Goal: Task Accomplishment & Management: Manage account settings

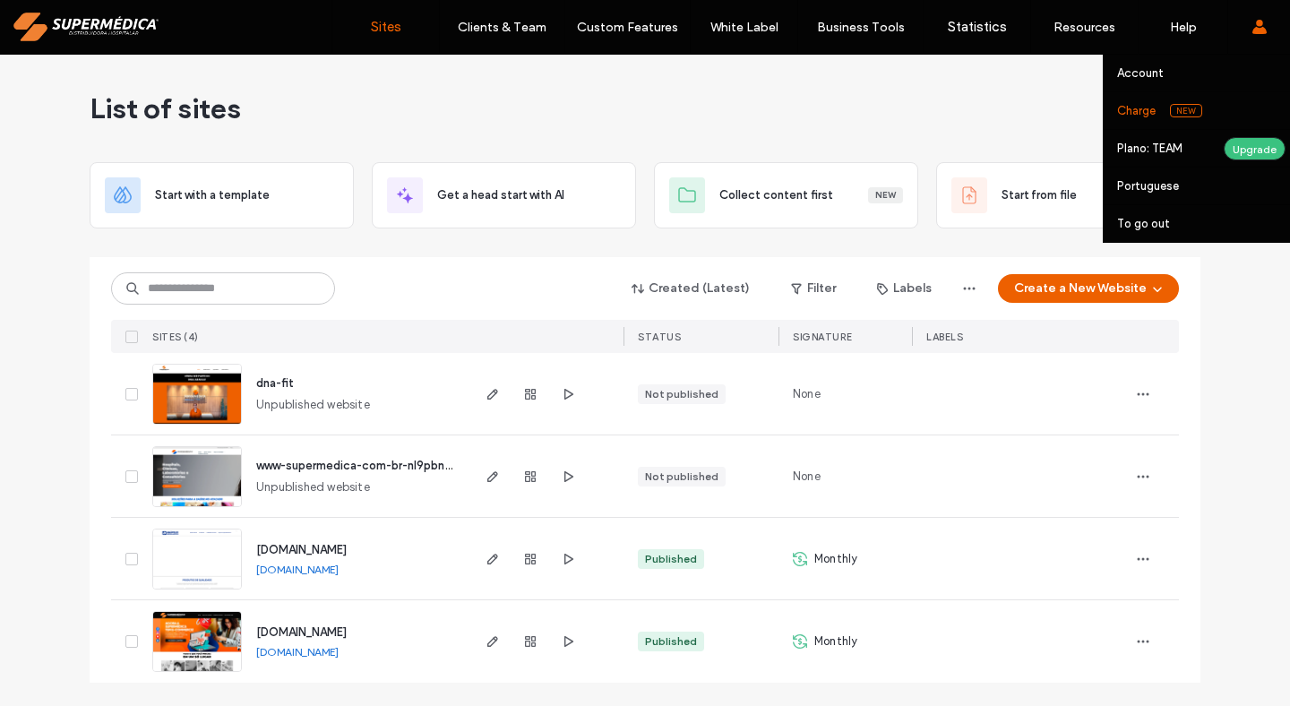
click at [1133, 111] on font "Charge" at bounding box center [1136, 110] width 39 height 13
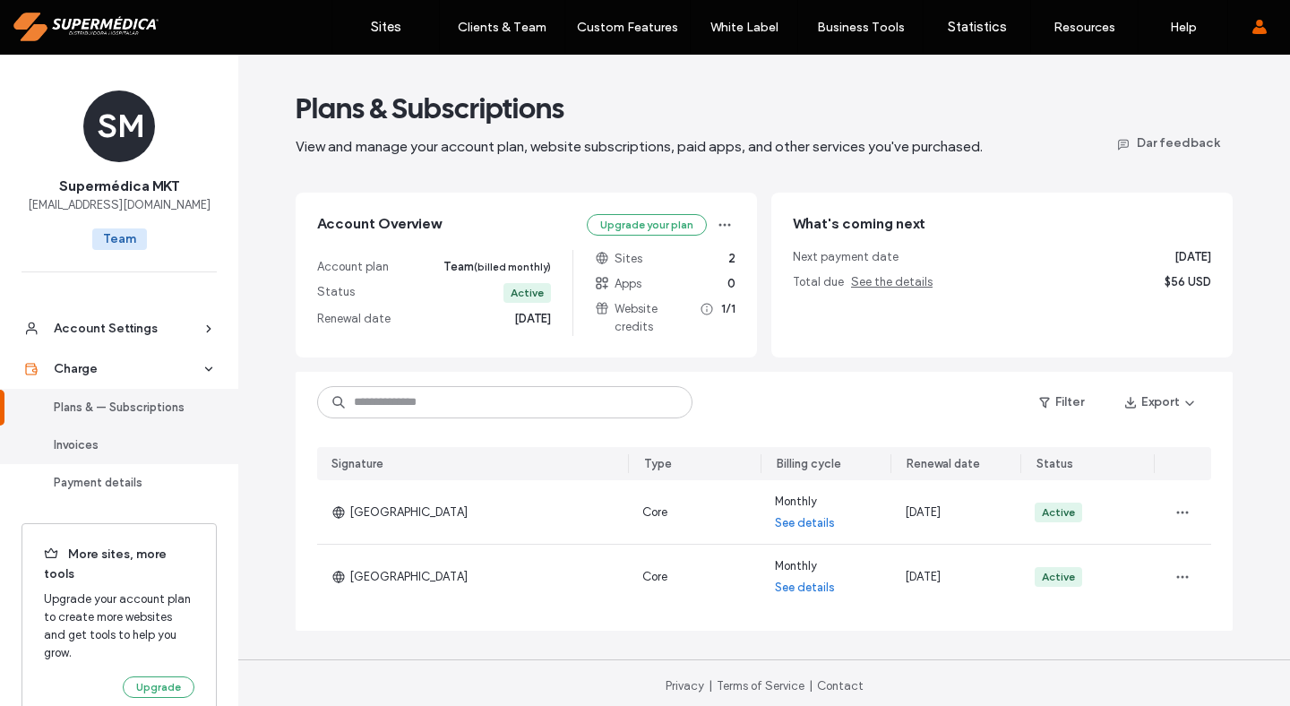
click at [82, 451] on font "Invoices" at bounding box center [76, 444] width 45 height 13
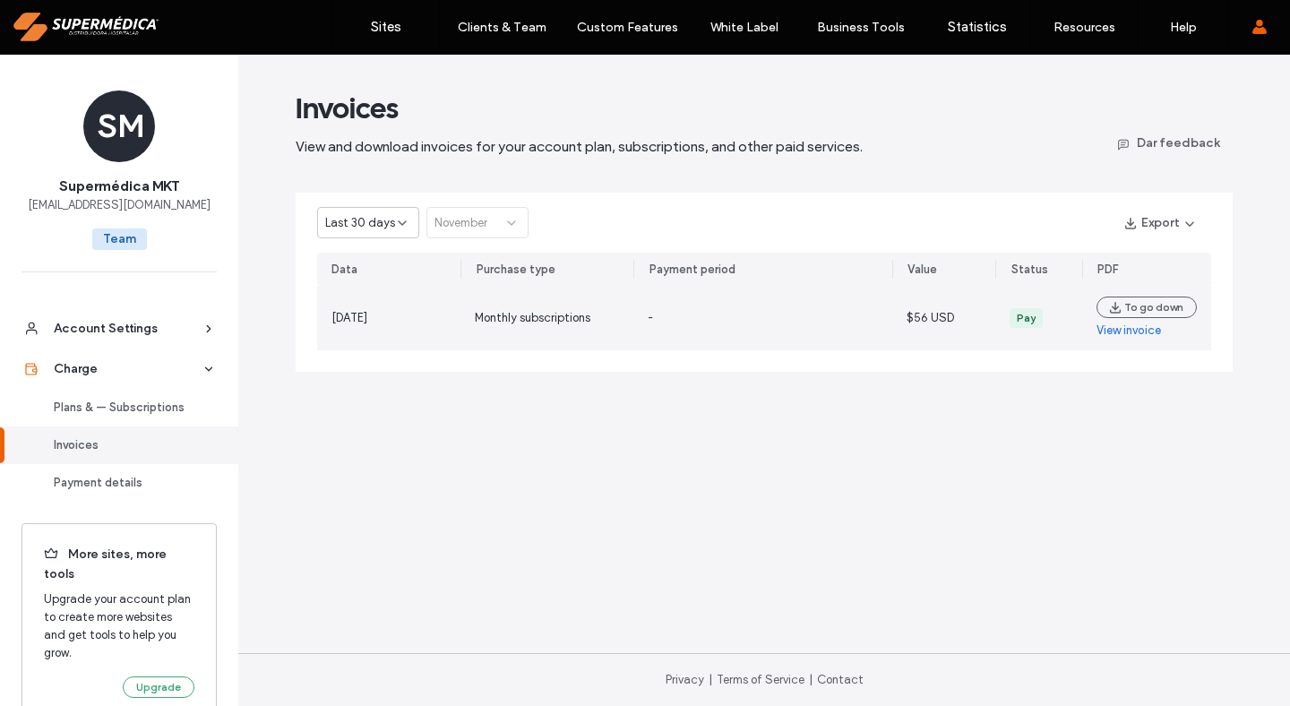
click at [1142, 332] on font "View invoice" at bounding box center [1128, 329] width 64 height 13
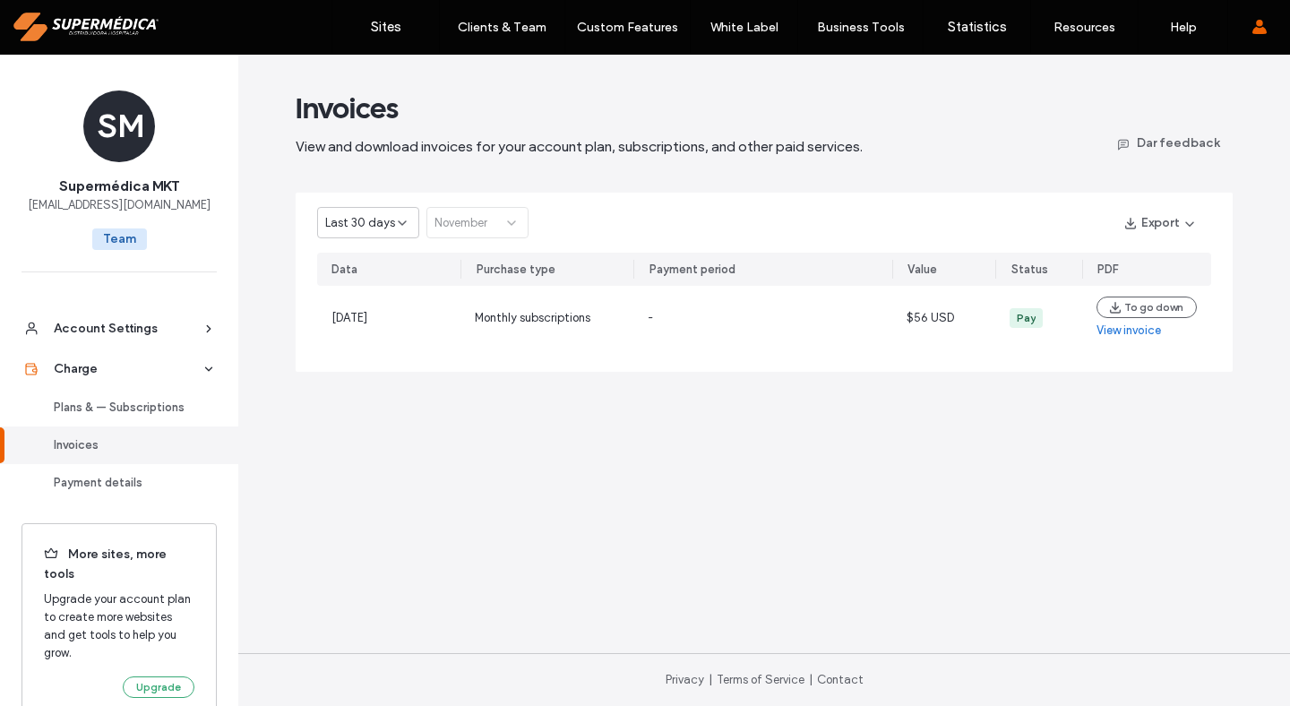
click at [360, 227] on font "Last 30 days" at bounding box center [360, 222] width 70 height 13
click at [365, 284] on font "Current year" at bounding box center [358, 285] width 66 height 13
click at [476, 227] on div "January" at bounding box center [470, 223] width 73 height 18
click at [486, 381] on div "August" at bounding box center [477, 379] width 100 height 31
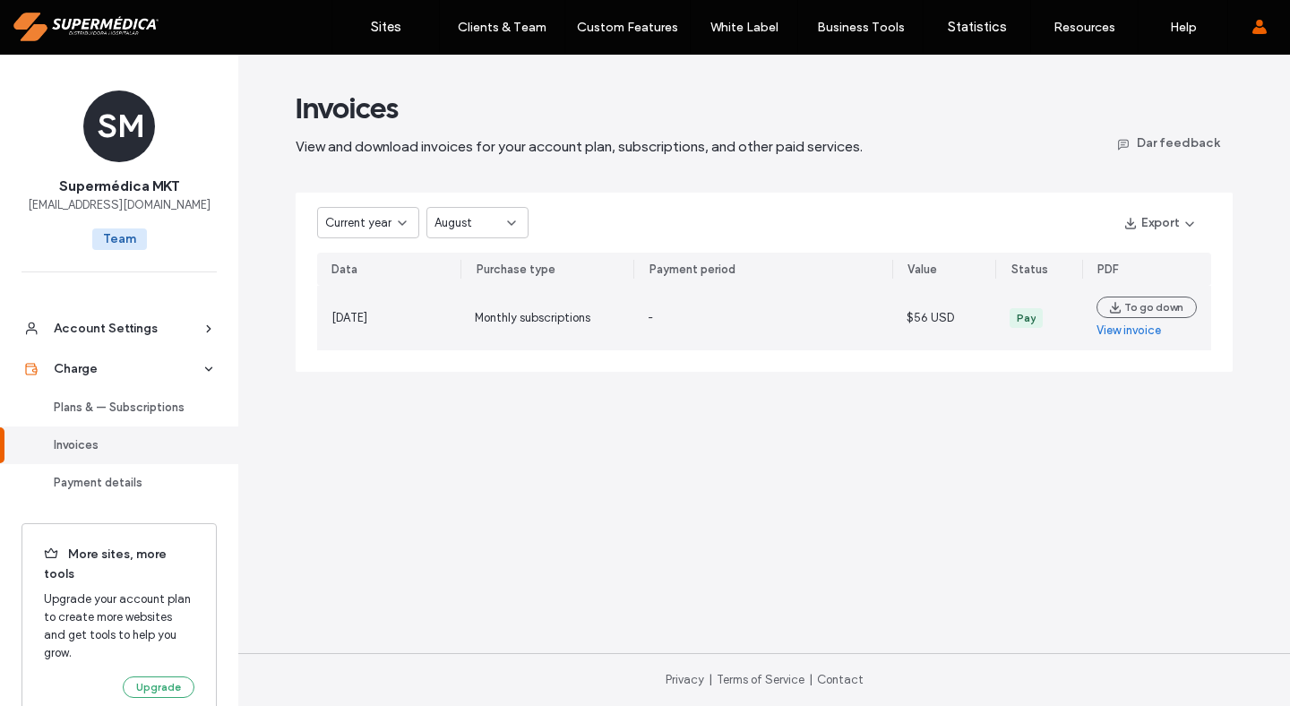
click at [1117, 333] on font "View invoice" at bounding box center [1128, 329] width 64 height 13
